Goal: Book appointment/travel/reservation

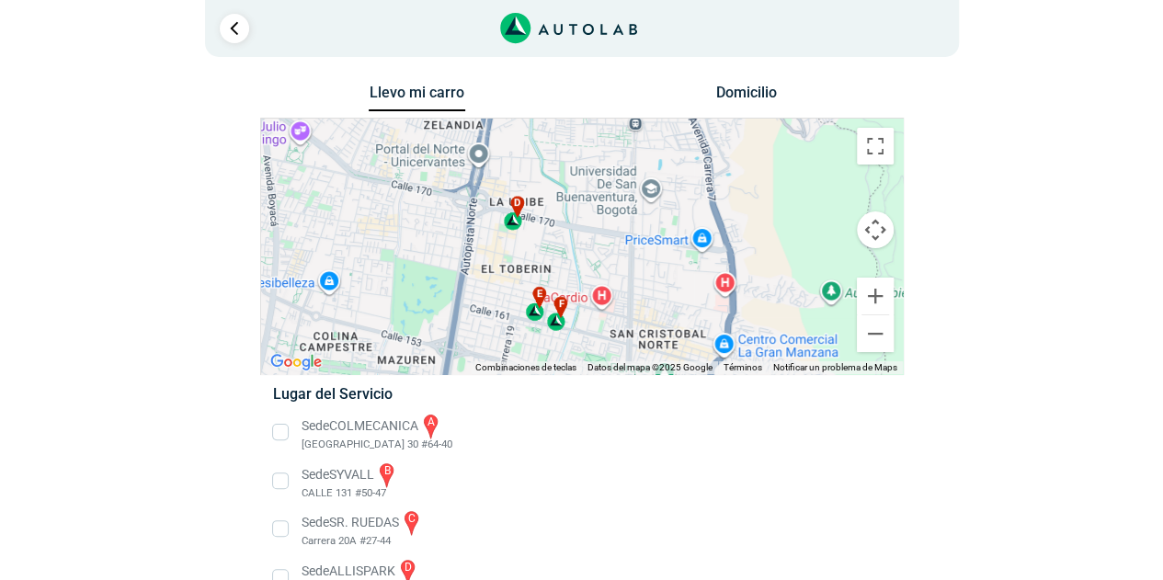
click at [517, 205] on span "d" at bounding box center [517, 204] width 7 height 16
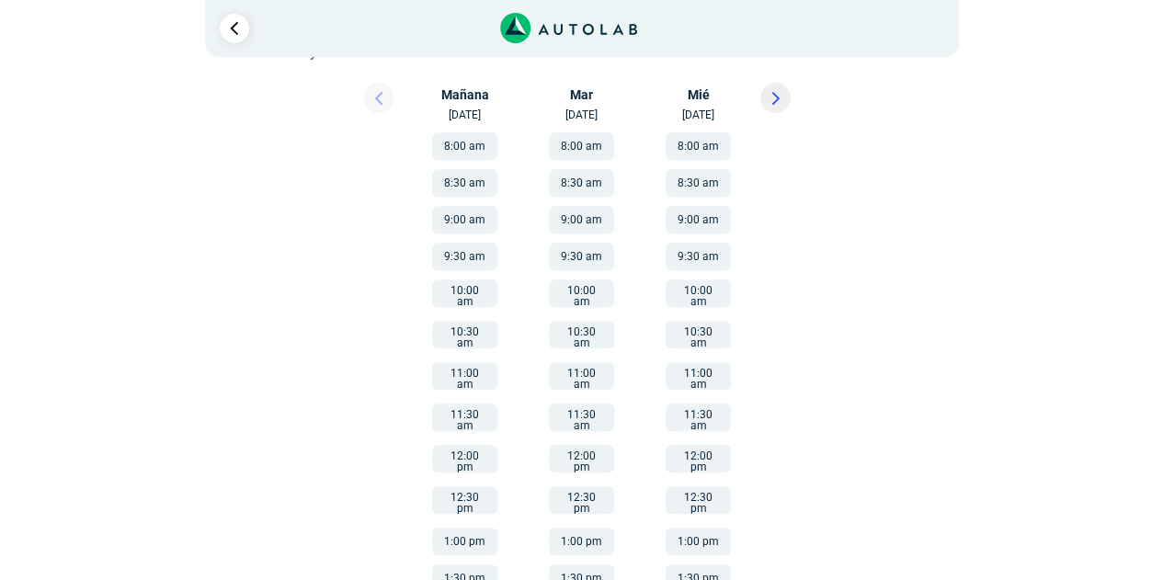
scroll to position [313, 0]
click at [449, 287] on button "10:00 am" at bounding box center [464, 293] width 65 height 28
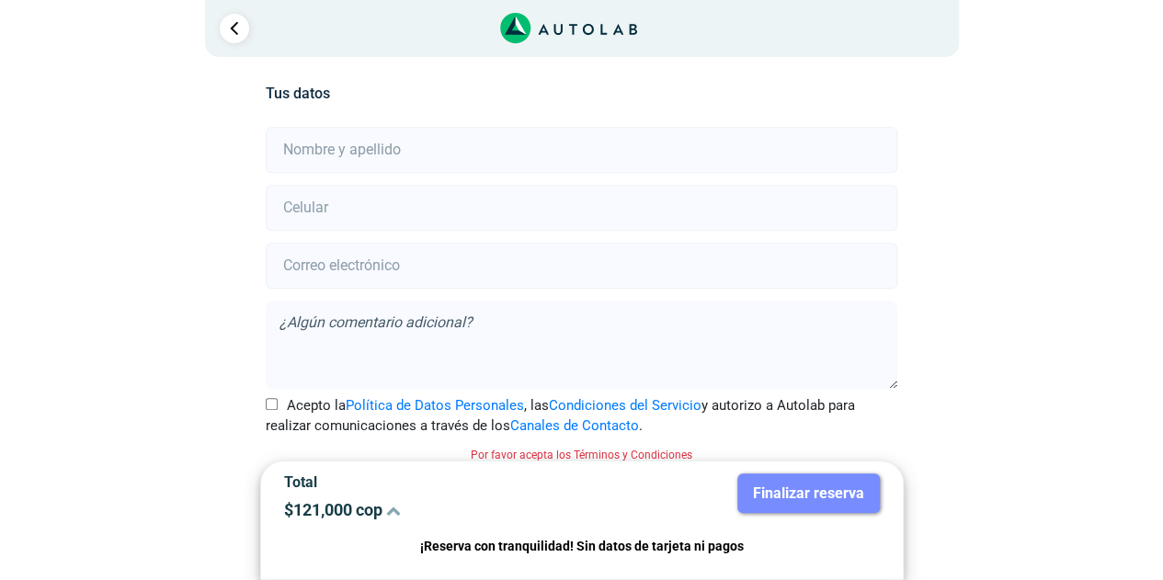
scroll to position [408, 0]
click at [363, 157] on input "text" at bounding box center [582, 148] width 632 height 46
type input "[PERSON_NAME]"
click at [358, 223] on input "number" at bounding box center [582, 206] width 632 height 46
type input "3125381021"
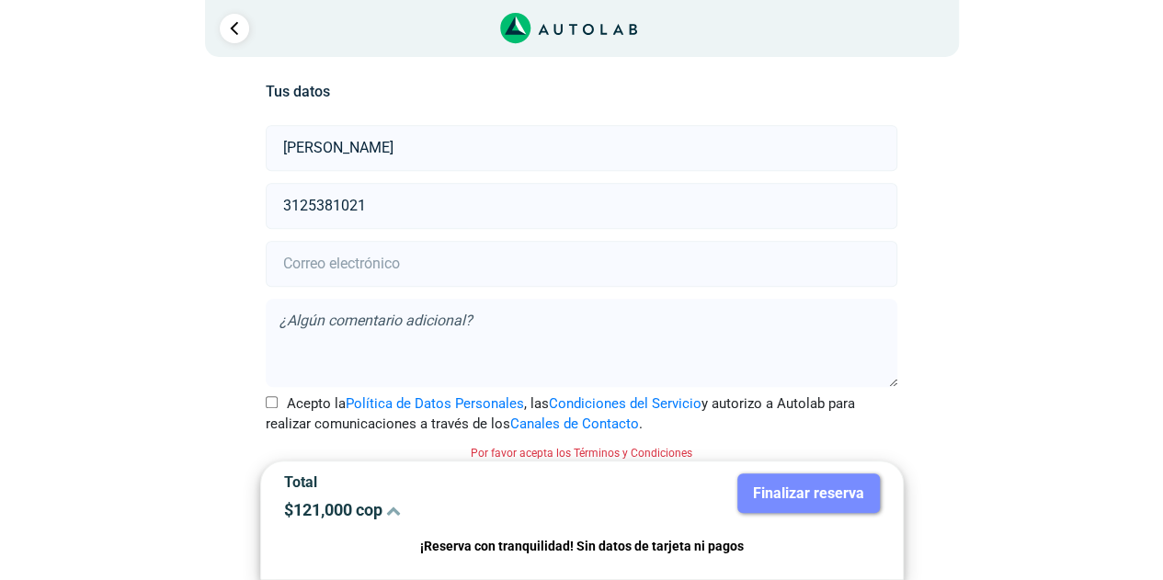
click at [425, 258] on input "email" at bounding box center [582, 264] width 632 height 46
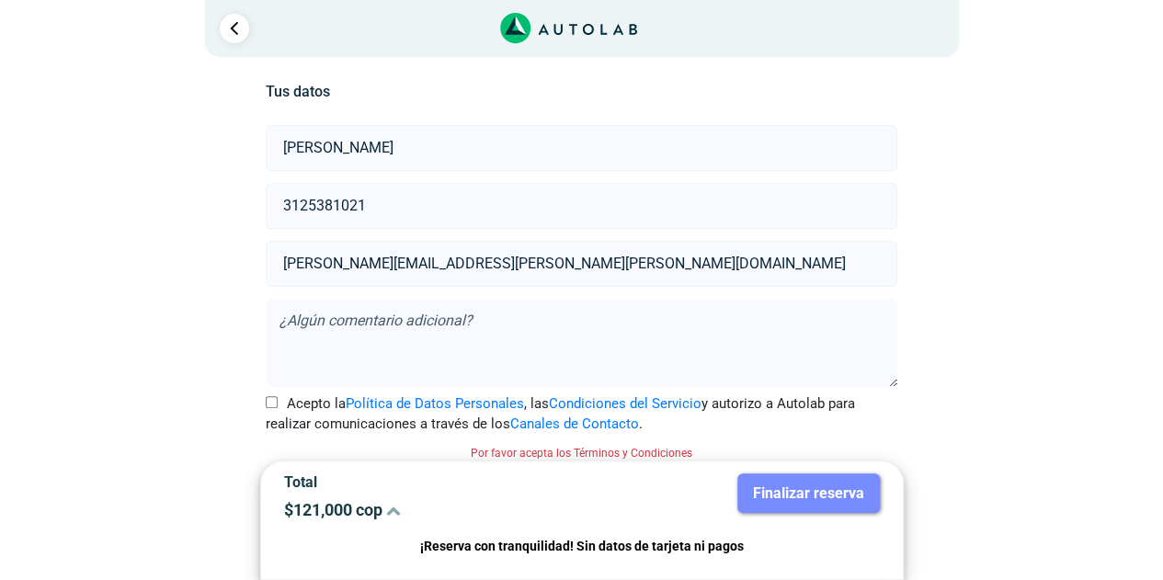
type input "[PERSON_NAME][EMAIL_ADDRESS][PERSON_NAME][PERSON_NAME][DOMAIN_NAME]"
click at [397, 332] on textarea at bounding box center [582, 343] width 632 height 88
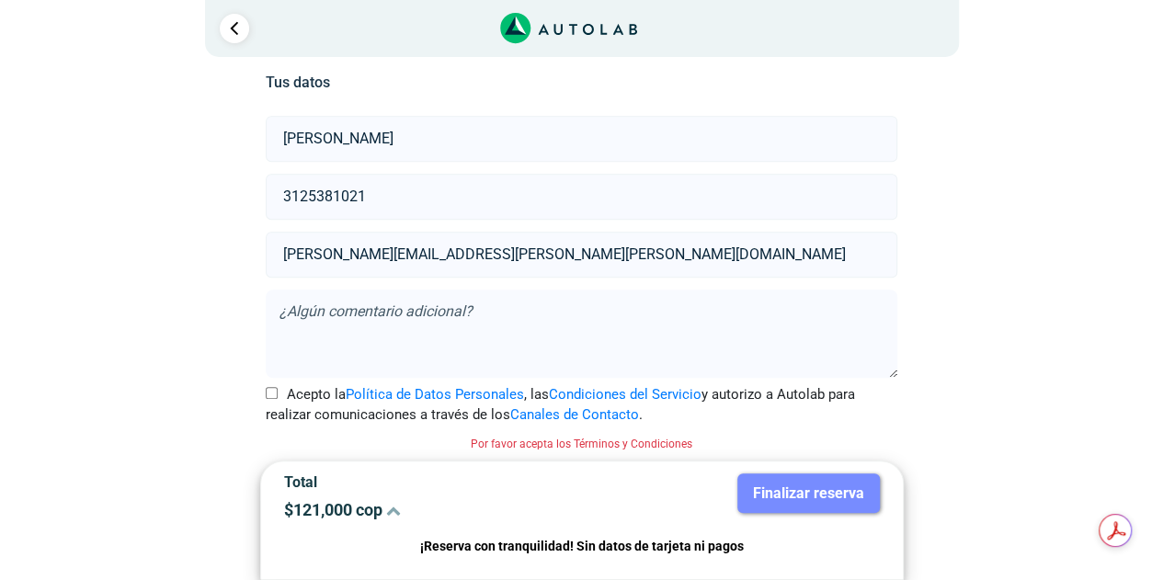
click at [268, 389] on input "Acepto la Política de Datos Personales , las Condiciones del Servicio y autoriz…" at bounding box center [272, 393] width 12 height 12
checkbox input "true"
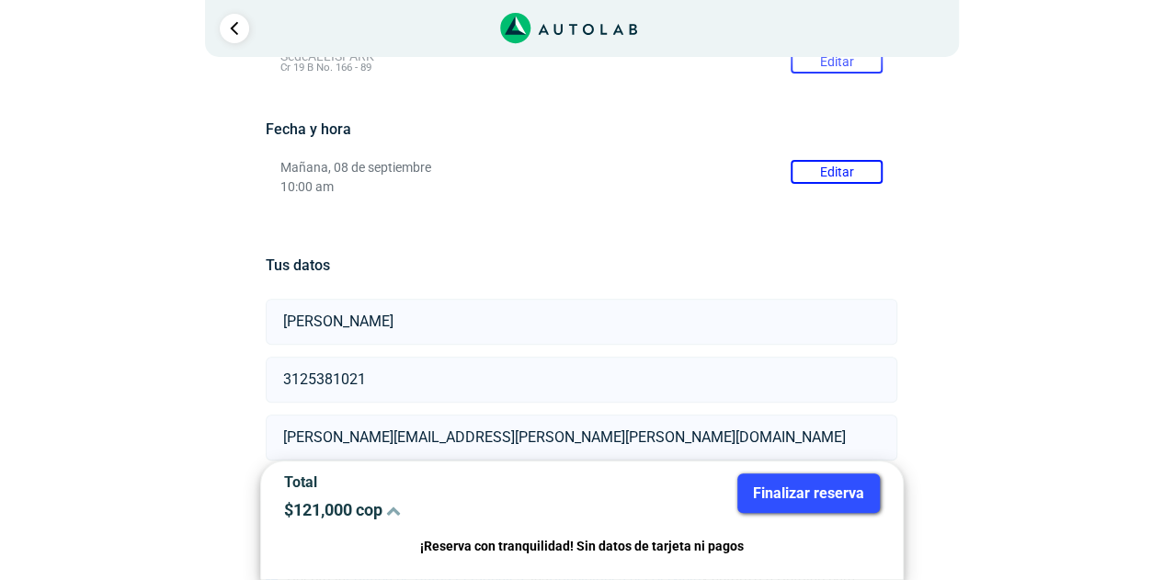
scroll to position [394, 0]
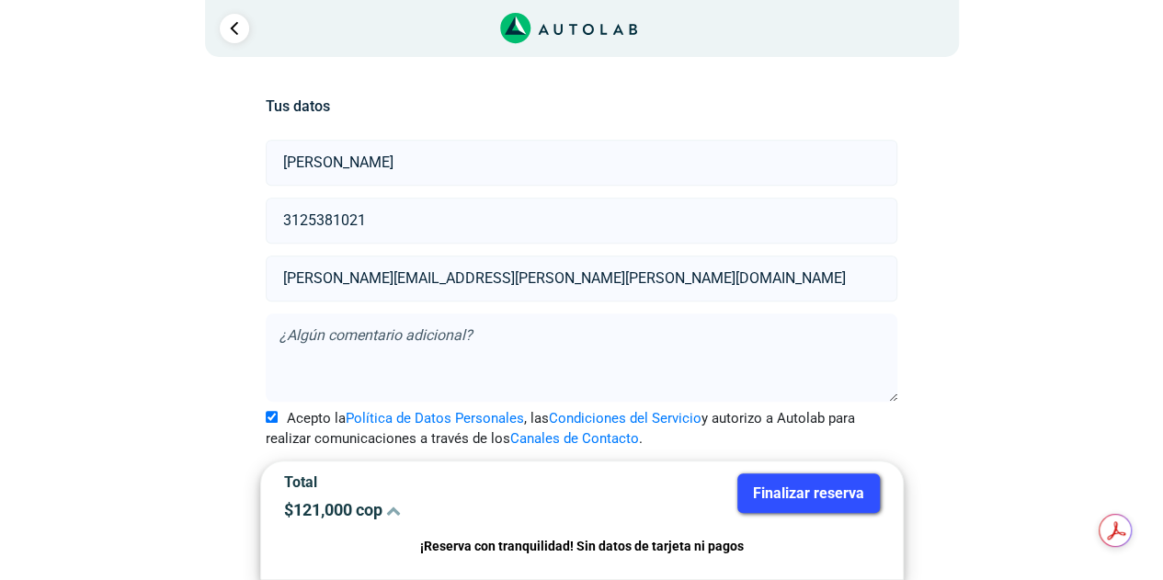
click at [794, 487] on button "Finalizar reserva" at bounding box center [808, 494] width 143 height 40
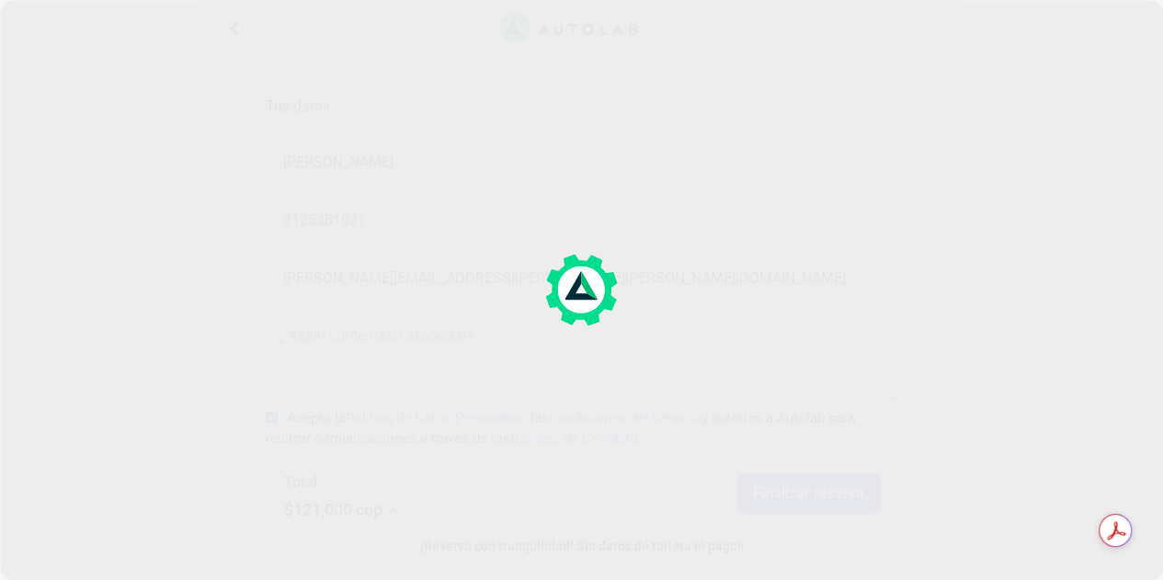
scroll to position [0, 0]
